Goal: Transaction & Acquisition: Purchase product/service

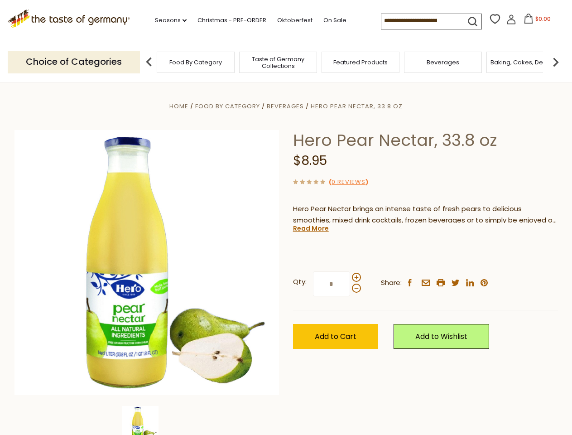
click at [286, 218] on div "Home Food By Category [GEOGRAPHIC_DATA] Hero Pear Nectar, 33.8 oz Hero Pear Nec…" at bounding box center [286, 275] width 557 height 349
click at [167, 20] on link "Seasons dropdown_arrow" at bounding box center [171, 20] width 32 height 10
click at [421, 21] on input at bounding box center [420, 20] width 77 height 13
click at [536, 21] on span "$0.00" at bounding box center [543, 19] width 15 height 8
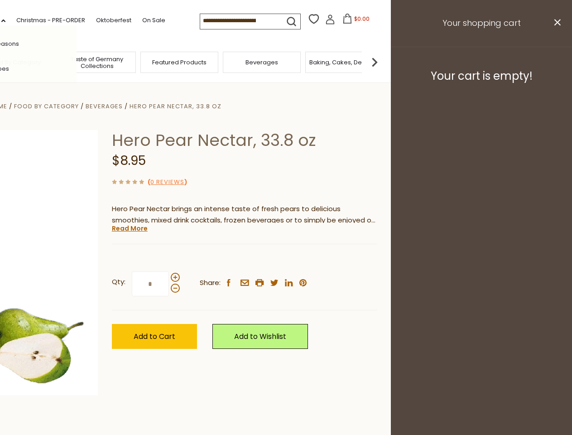
click at [77, 62] on div "All Seasons Recipes Game Day [DATE] [DATE] [DATE][PERSON_NAME] [DATE] Springfes…" at bounding box center [25, 217] width 103 height 384
click at [384, 62] on img at bounding box center [375, 62] width 18 height 18
click at [286, 259] on div "Qty: * Share: facebook email printer twitter linkedin pinterest" at bounding box center [244, 284] width 265 height 53
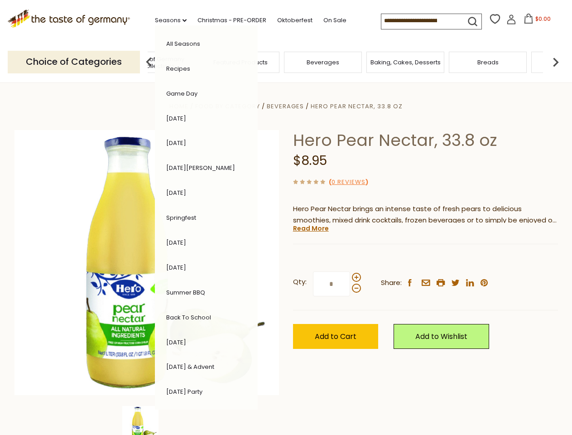
click at [147, 421] on img at bounding box center [140, 424] width 36 height 36
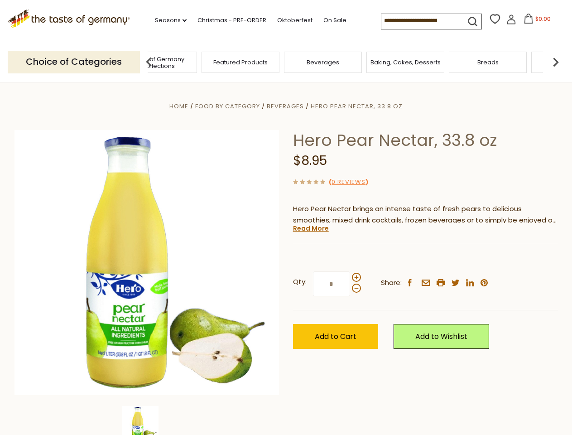
click at [147, 421] on img at bounding box center [140, 424] width 36 height 36
click at [310, 228] on link "Read More" at bounding box center [311, 228] width 36 height 9
